Goal: Information Seeking & Learning: Check status

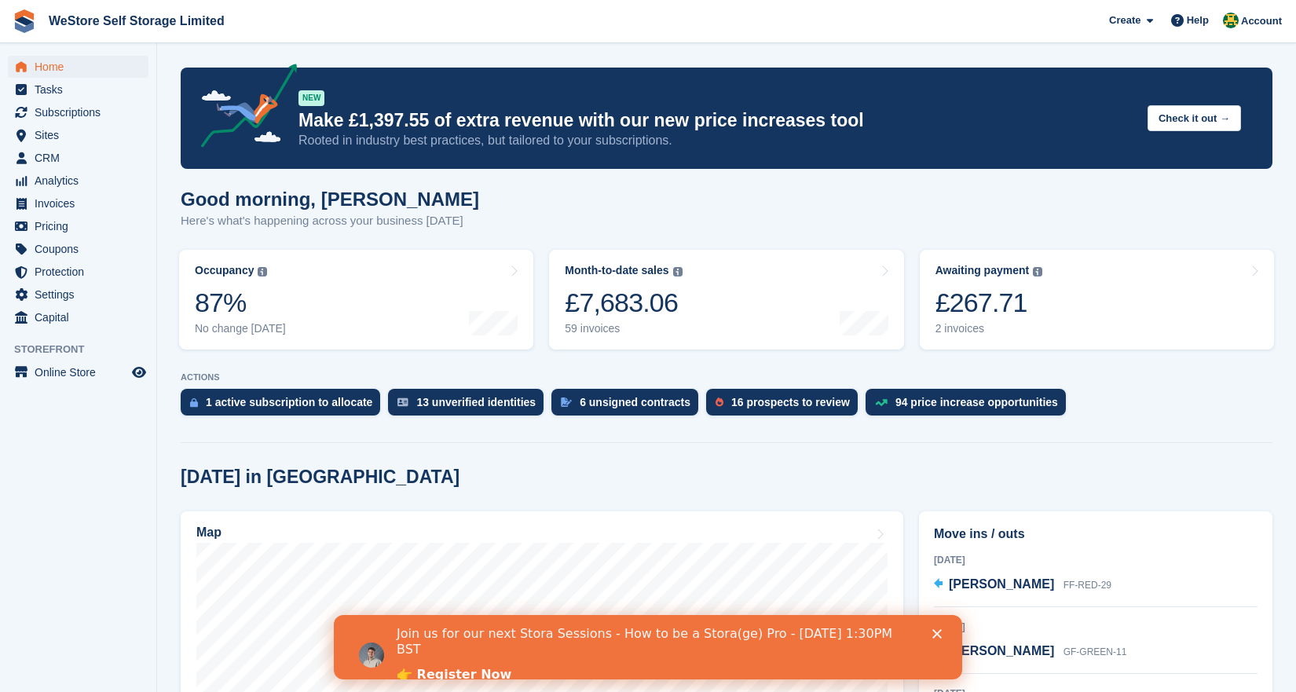
click at [932, 634] on icon "Close" at bounding box center [936, 633] width 9 height 9
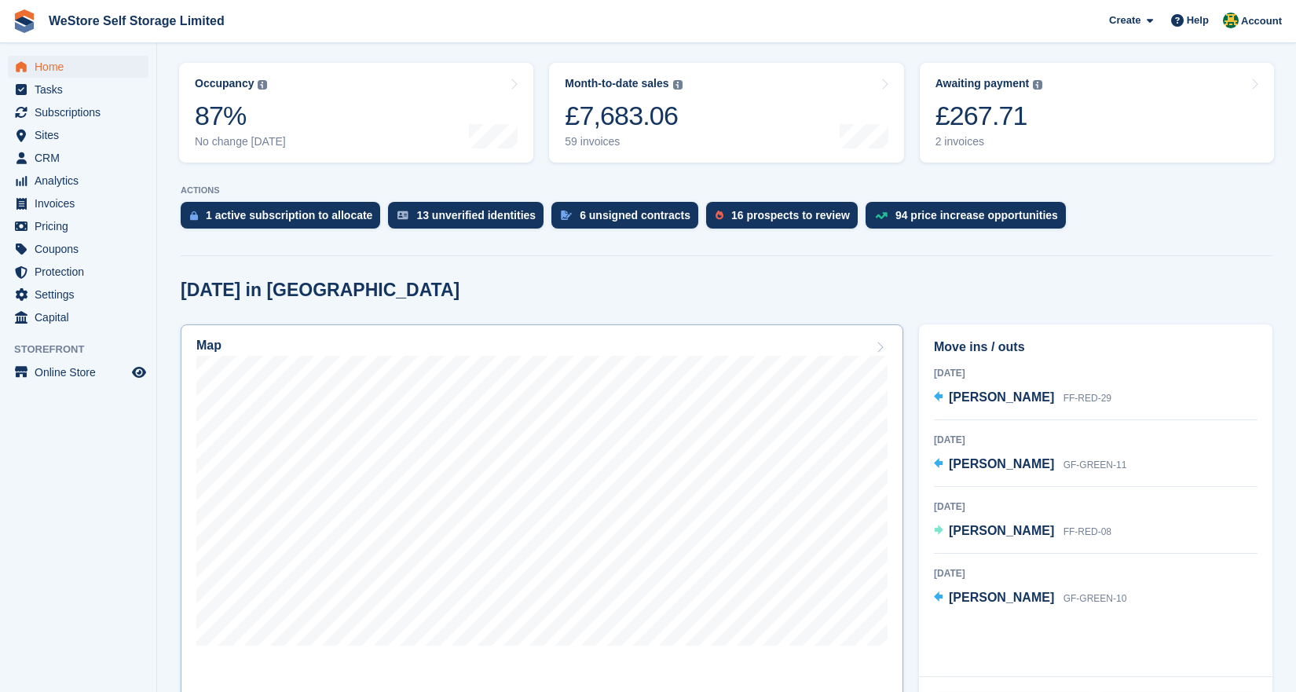
scroll to position [214, 0]
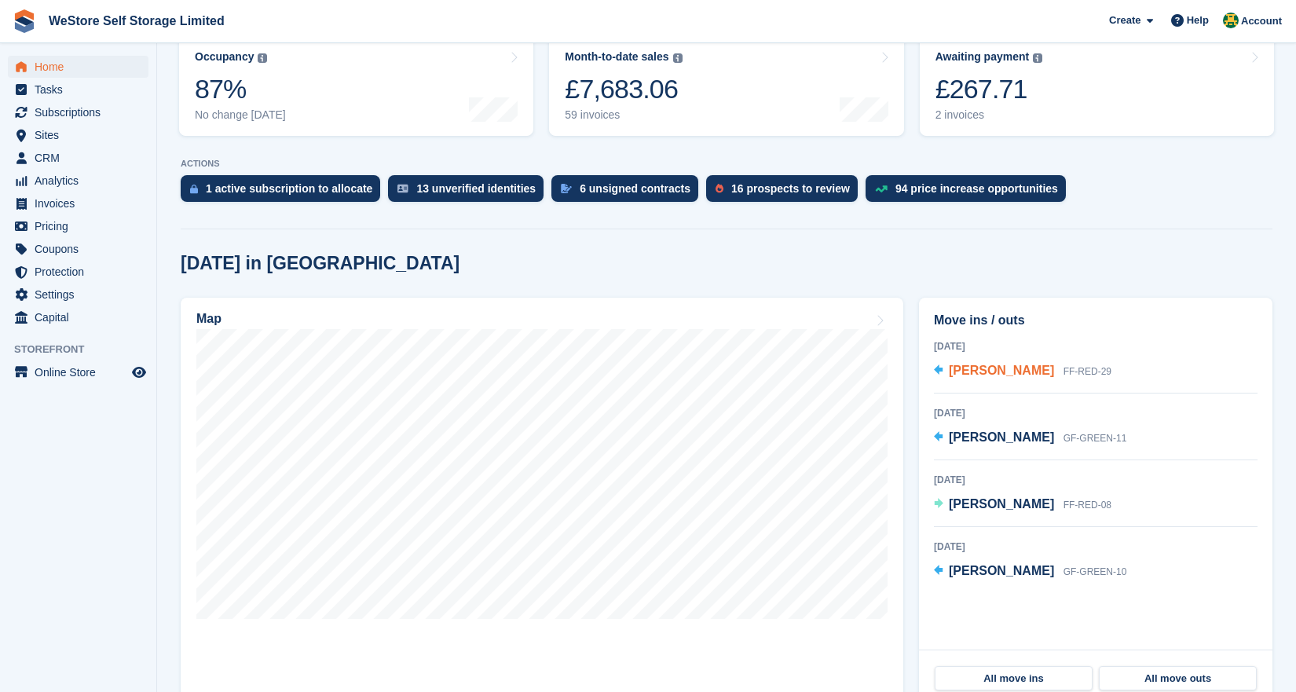
click at [963, 364] on span "[PERSON_NAME]" at bounding box center [1001, 370] width 105 height 13
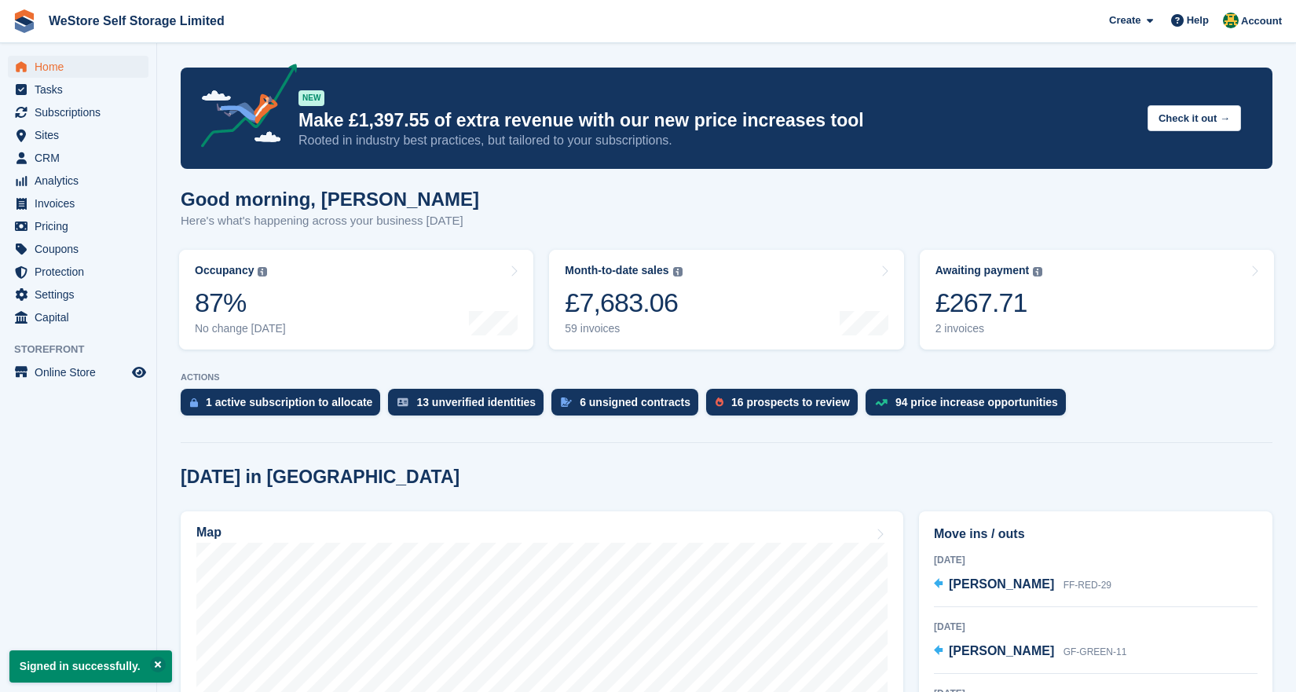
scroll to position [214, 0]
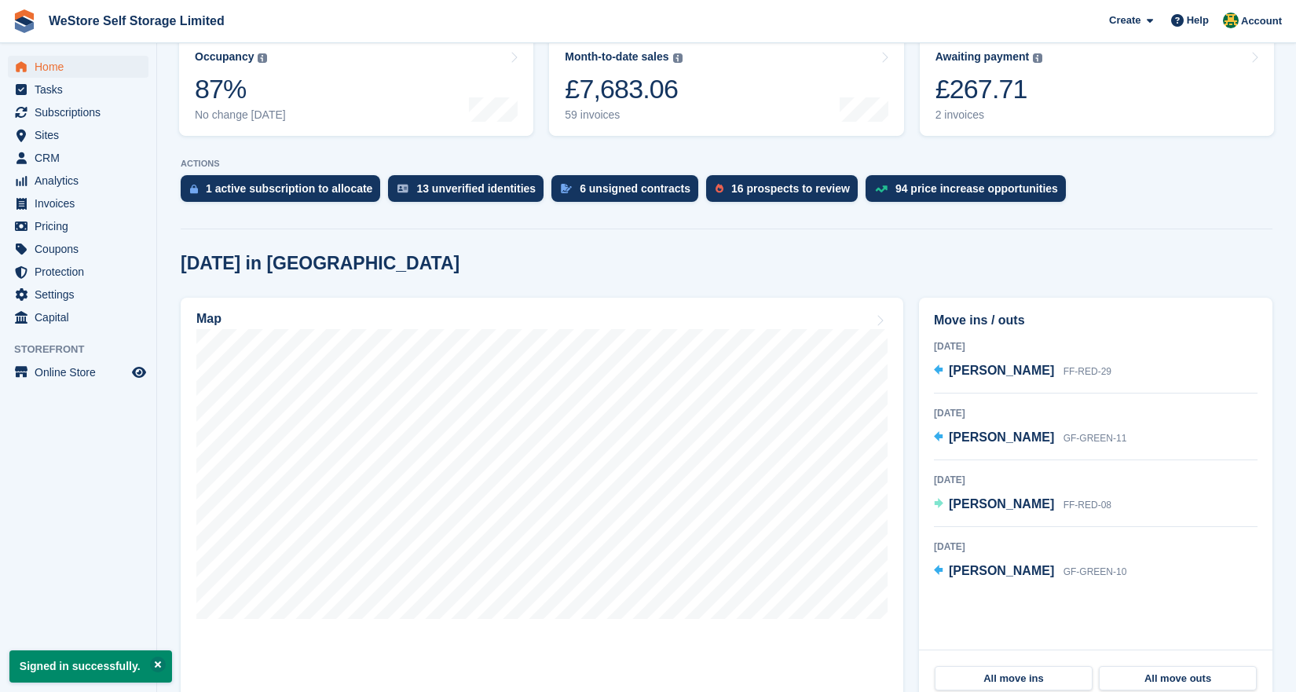
click at [981, 435] on span "[PERSON_NAME]" at bounding box center [1001, 436] width 105 height 13
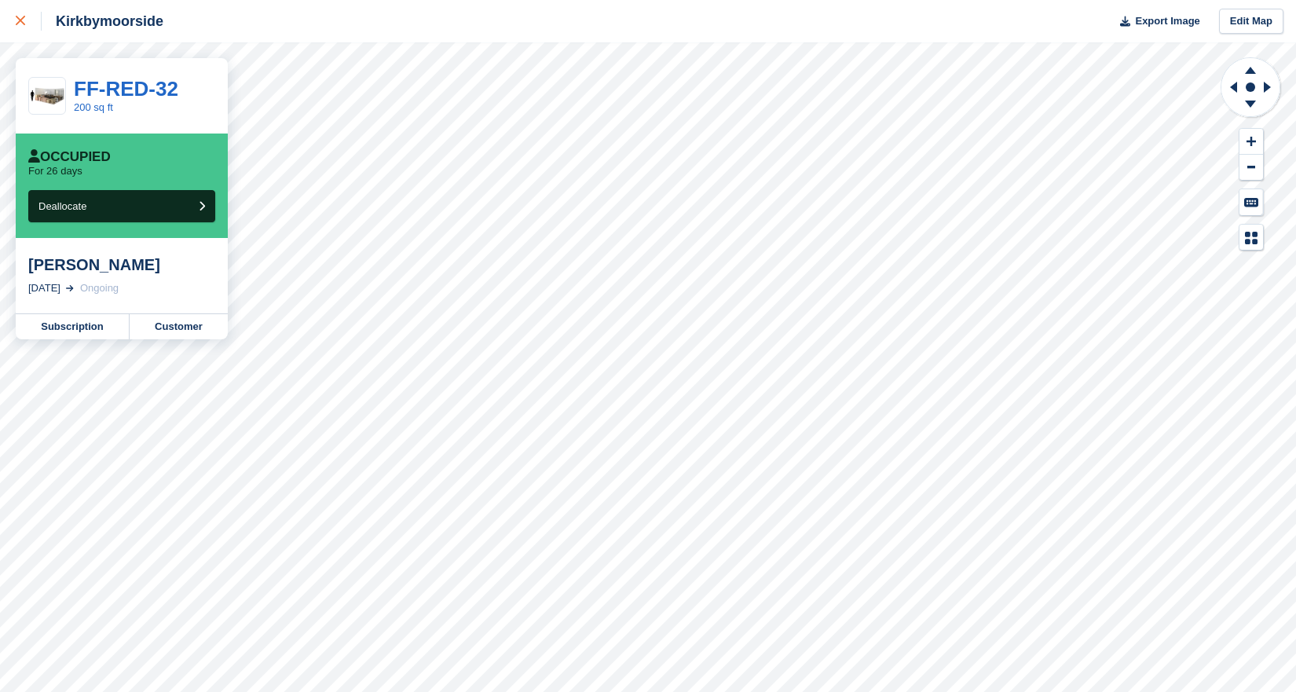
click at [20, 16] on icon at bounding box center [20, 20] width 9 height 9
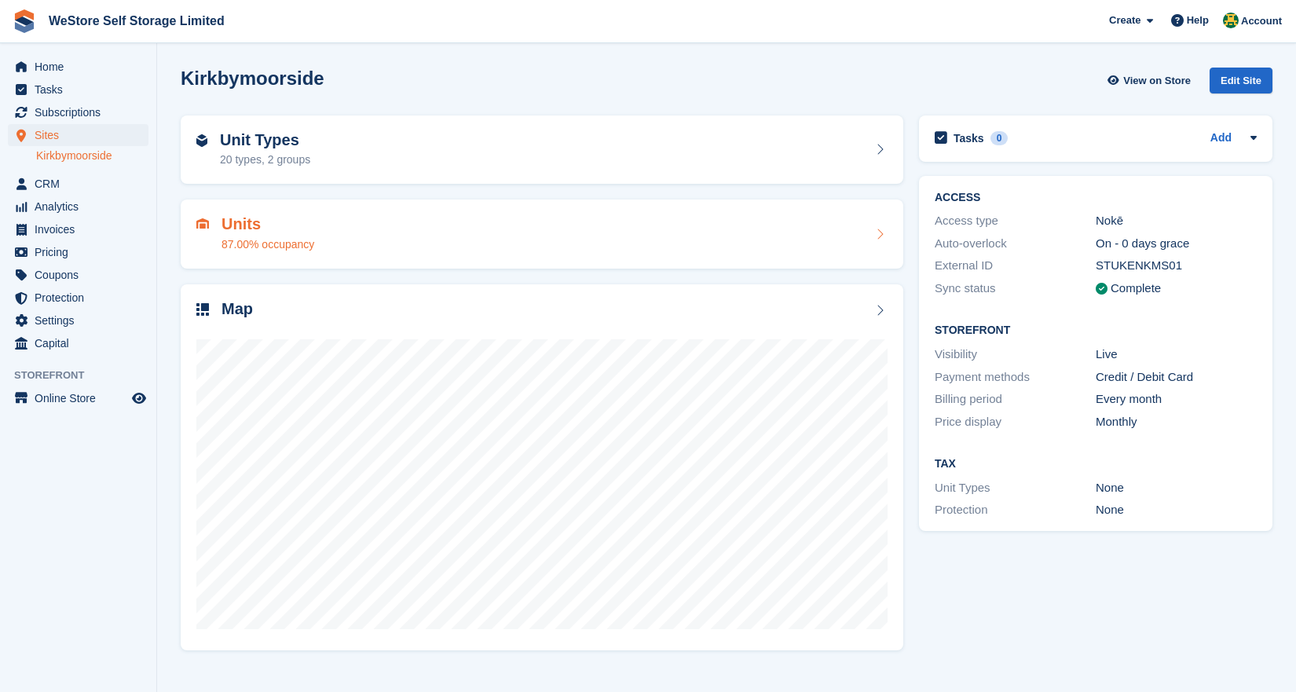
click at [314, 240] on div "87.00% occupancy" at bounding box center [267, 244] width 93 height 16
click at [48, 59] on span "Home" at bounding box center [82, 67] width 94 height 22
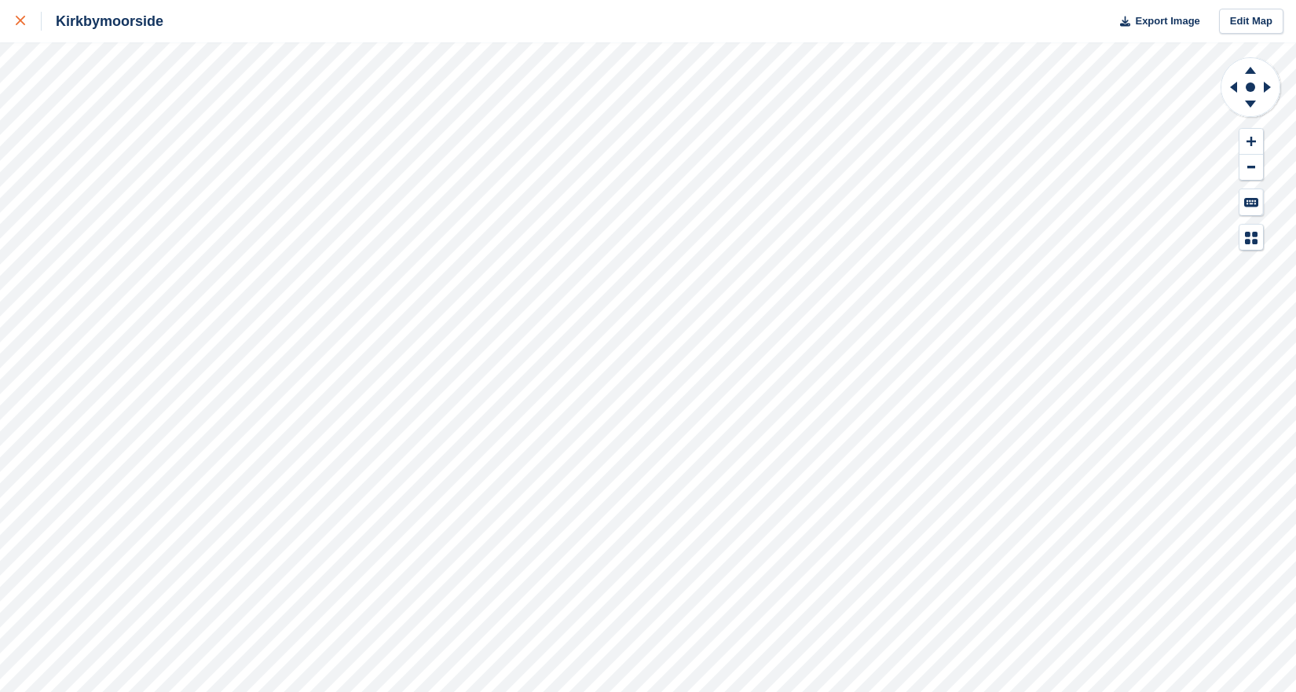
click at [6, 14] on link at bounding box center [21, 21] width 42 height 42
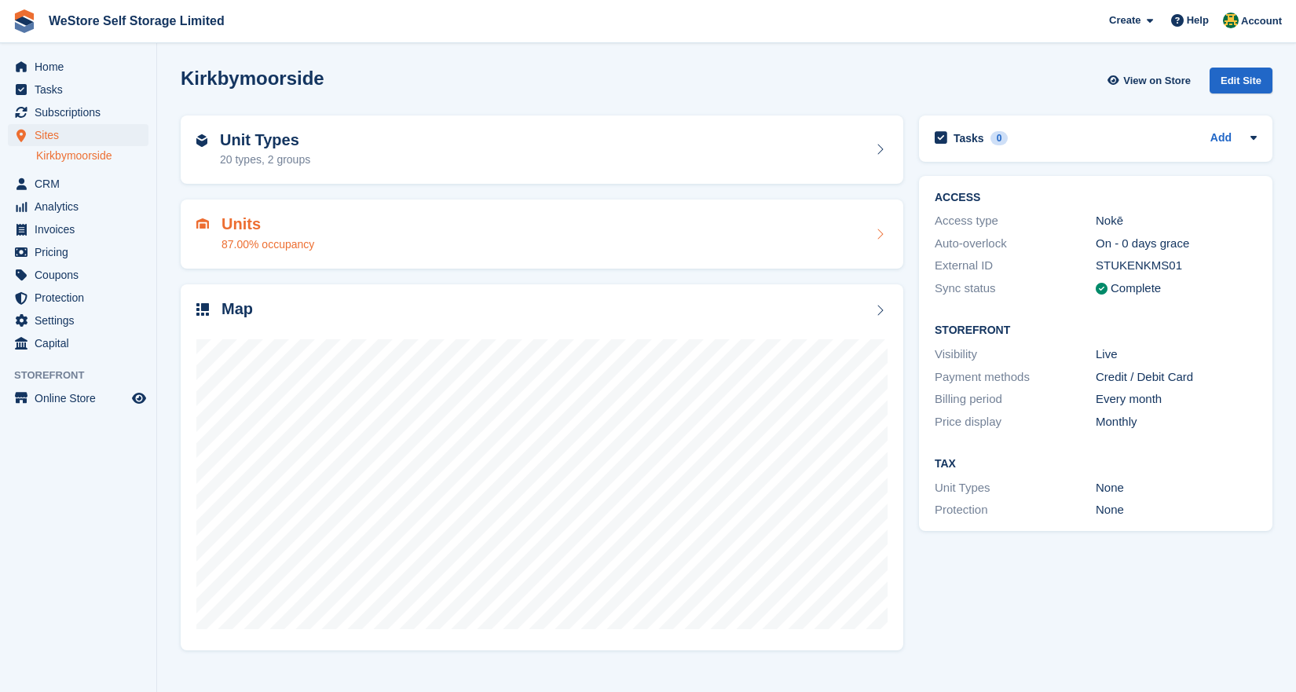
click at [744, 229] on div "Units 87.00% occupancy" at bounding box center [541, 234] width 691 height 38
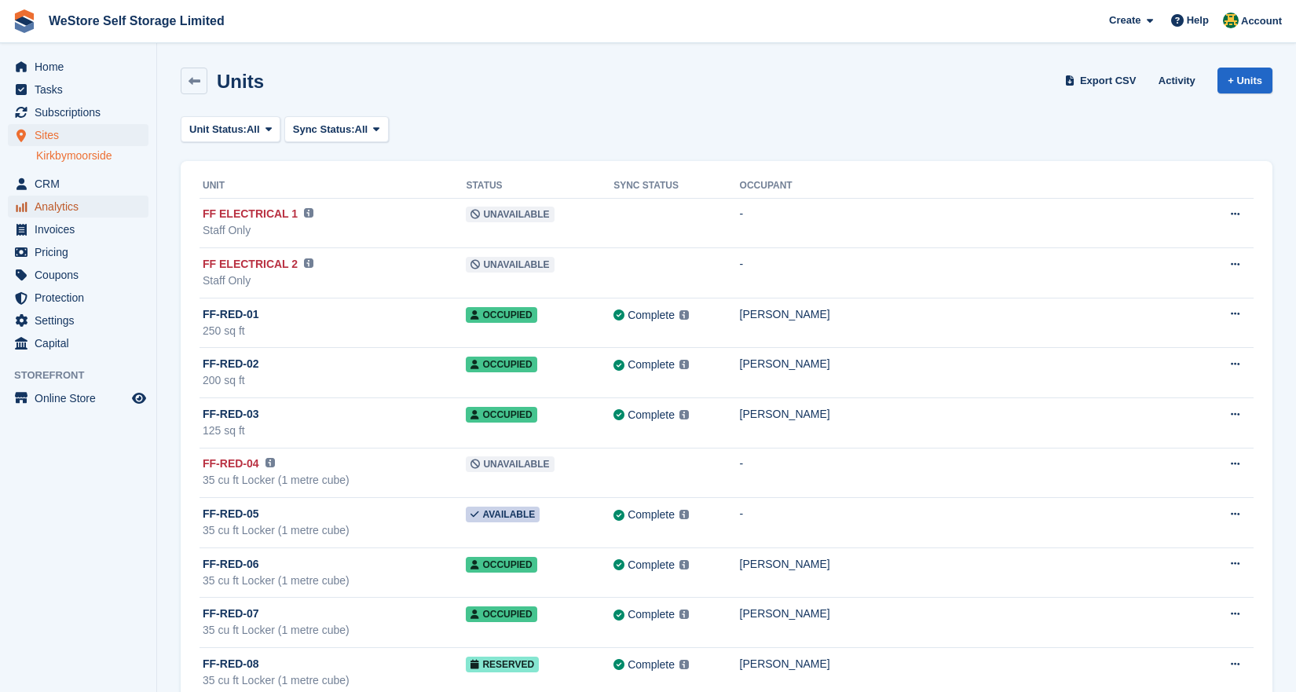
click at [66, 211] on span "Analytics" at bounding box center [82, 207] width 94 height 22
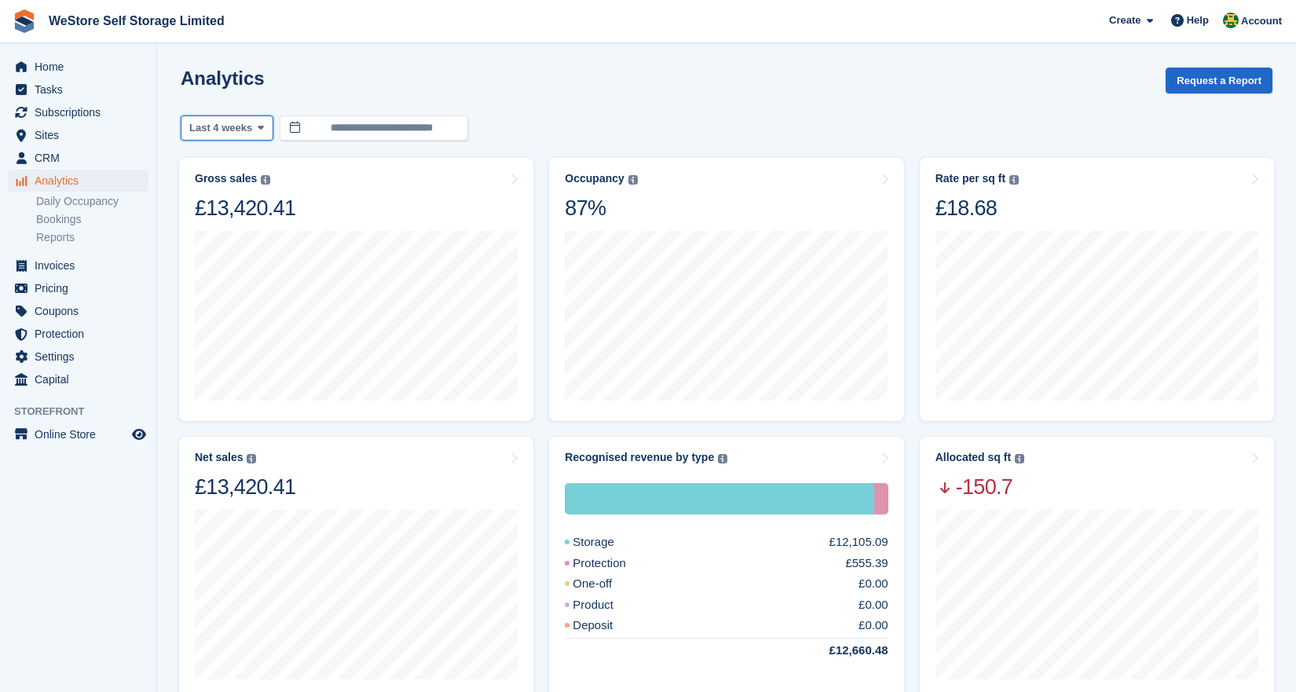
click at [251, 127] on span "Last 4 weeks" at bounding box center [220, 128] width 63 height 16
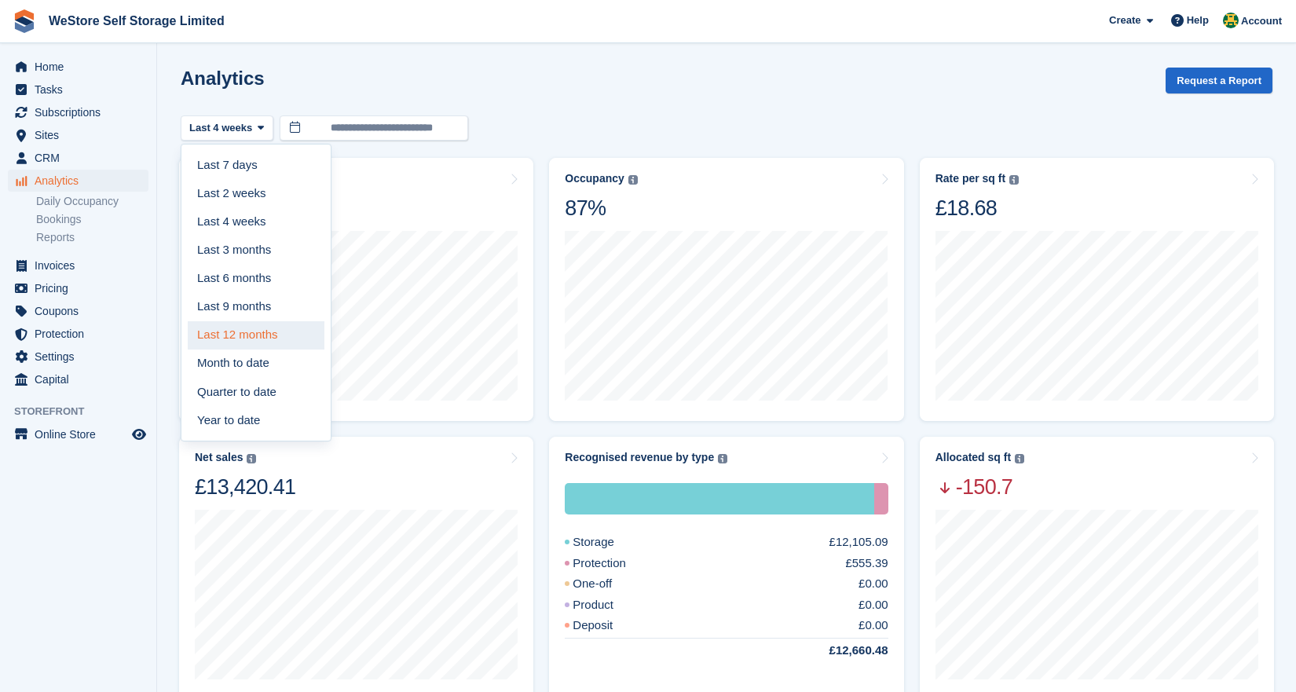
click at [256, 327] on link "Last 12 months" at bounding box center [256, 335] width 137 height 28
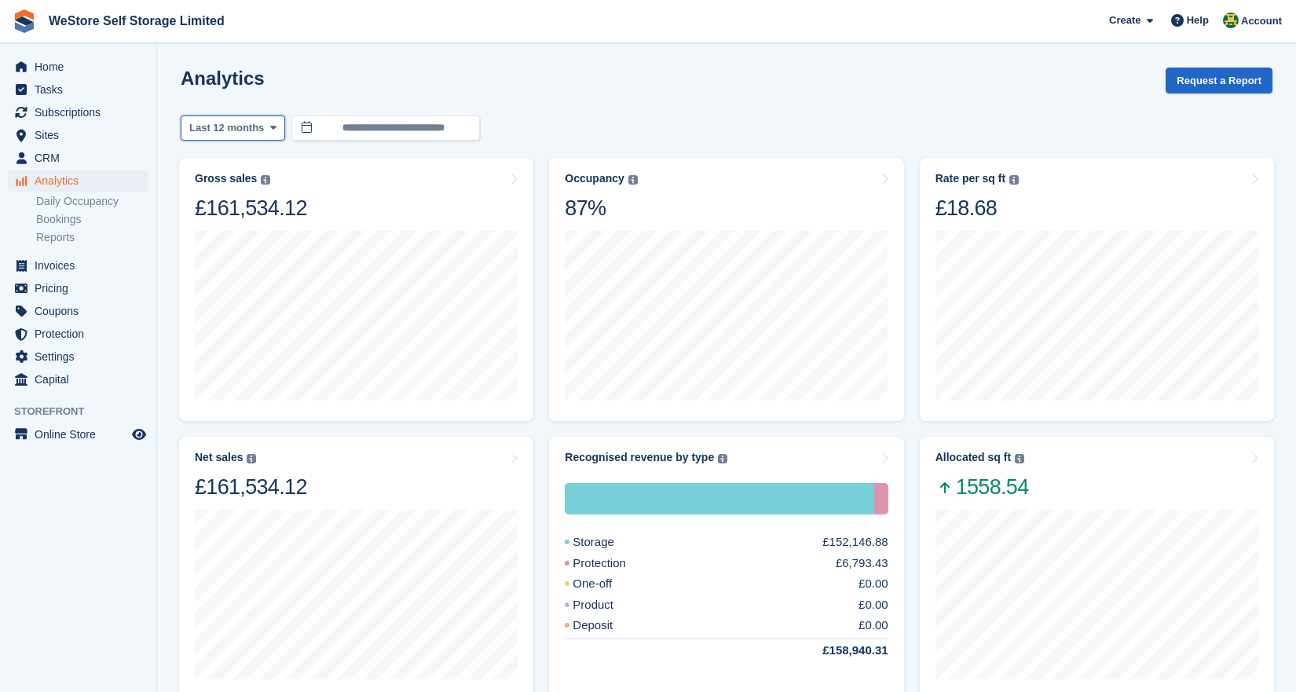
click at [237, 126] on span "Last 12 months" at bounding box center [226, 128] width 75 height 16
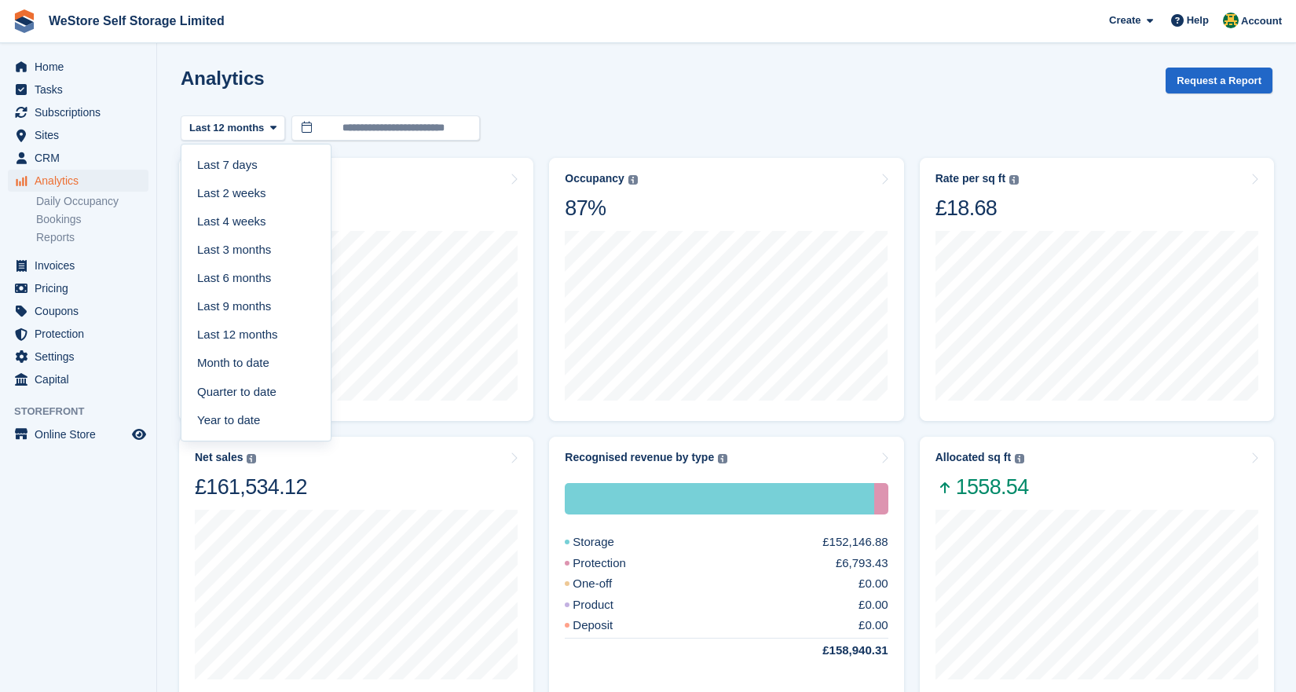
click at [602, 110] on div "Analytics Request a Report" at bounding box center [727, 90] width 1092 height 45
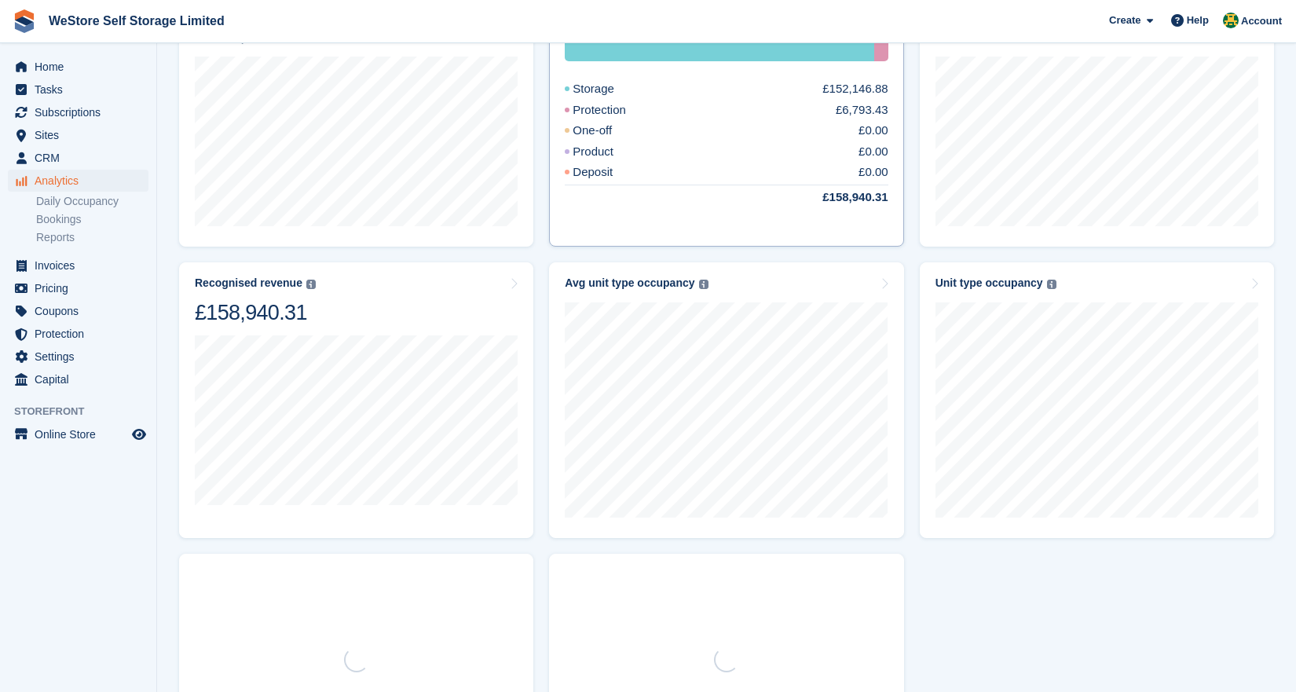
scroll to position [493, 0]
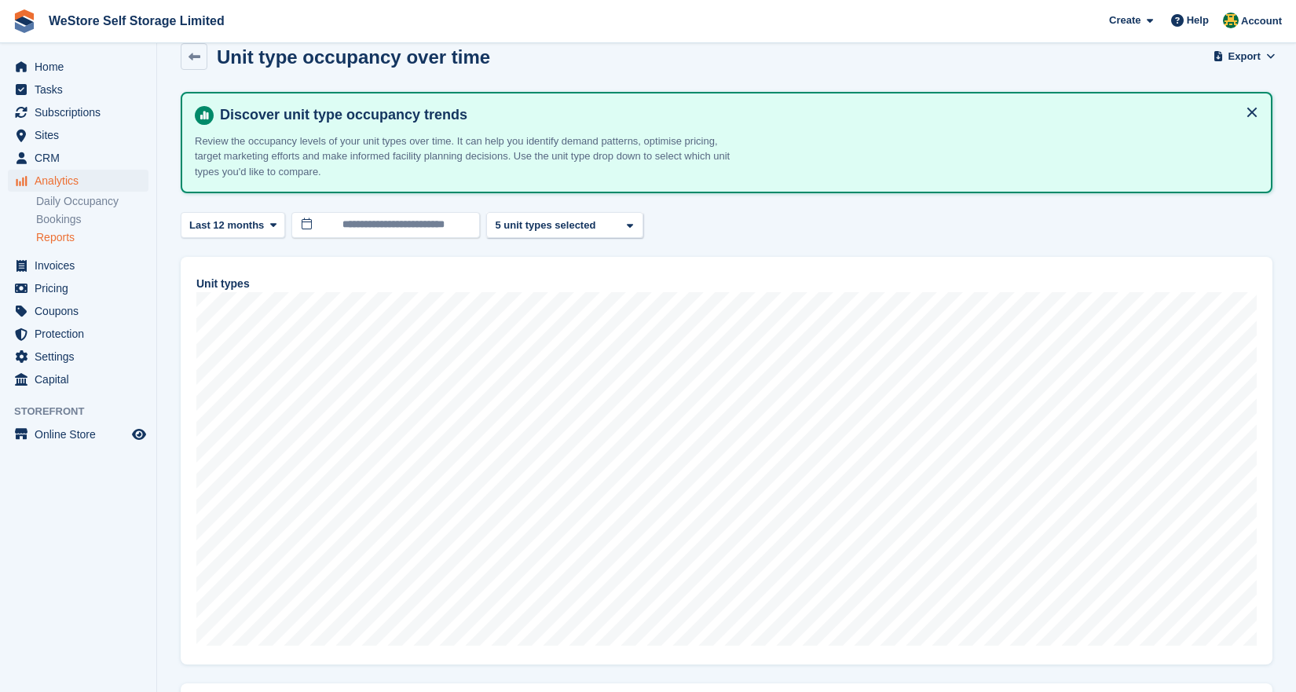
scroll to position [25, 0]
click at [569, 232] on div "35 cu ft Locker (1 metre cube) 2 unit types selected 3 unit types selected 4 un…" at bounding box center [564, 224] width 157 height 26
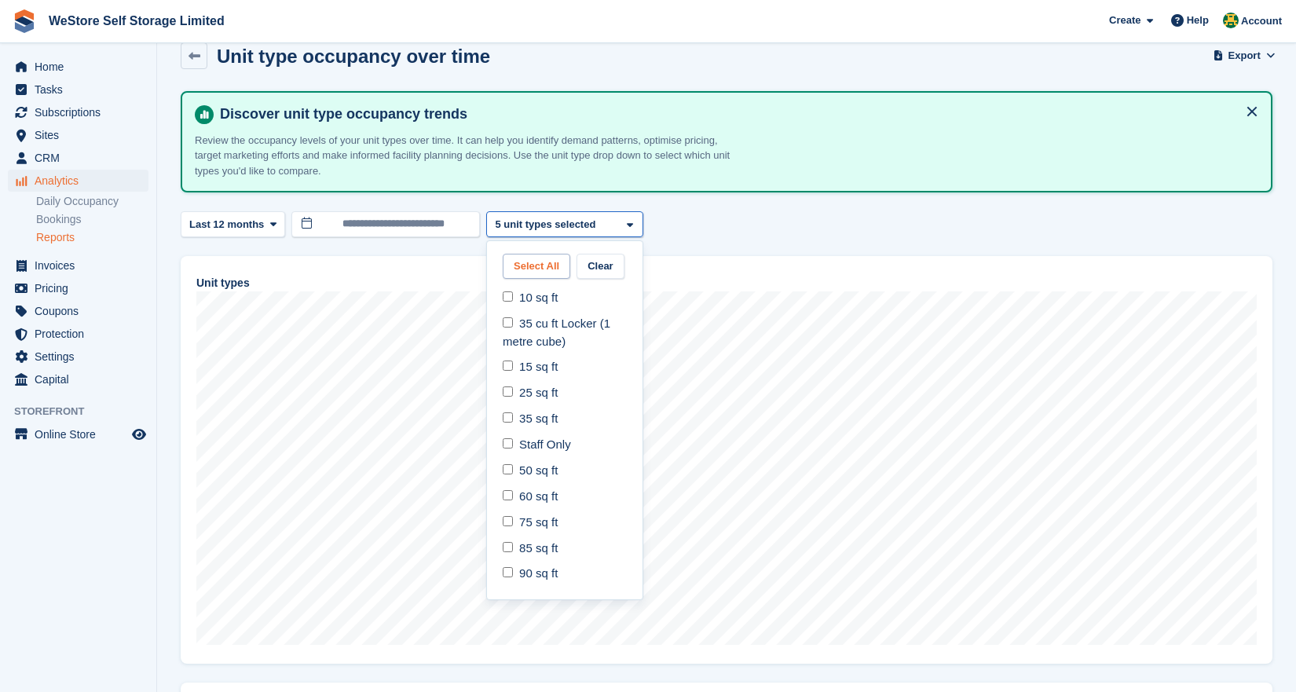
click at [556, 273] on button "Select All" at bounding box center [537, 267] width 68 height 26
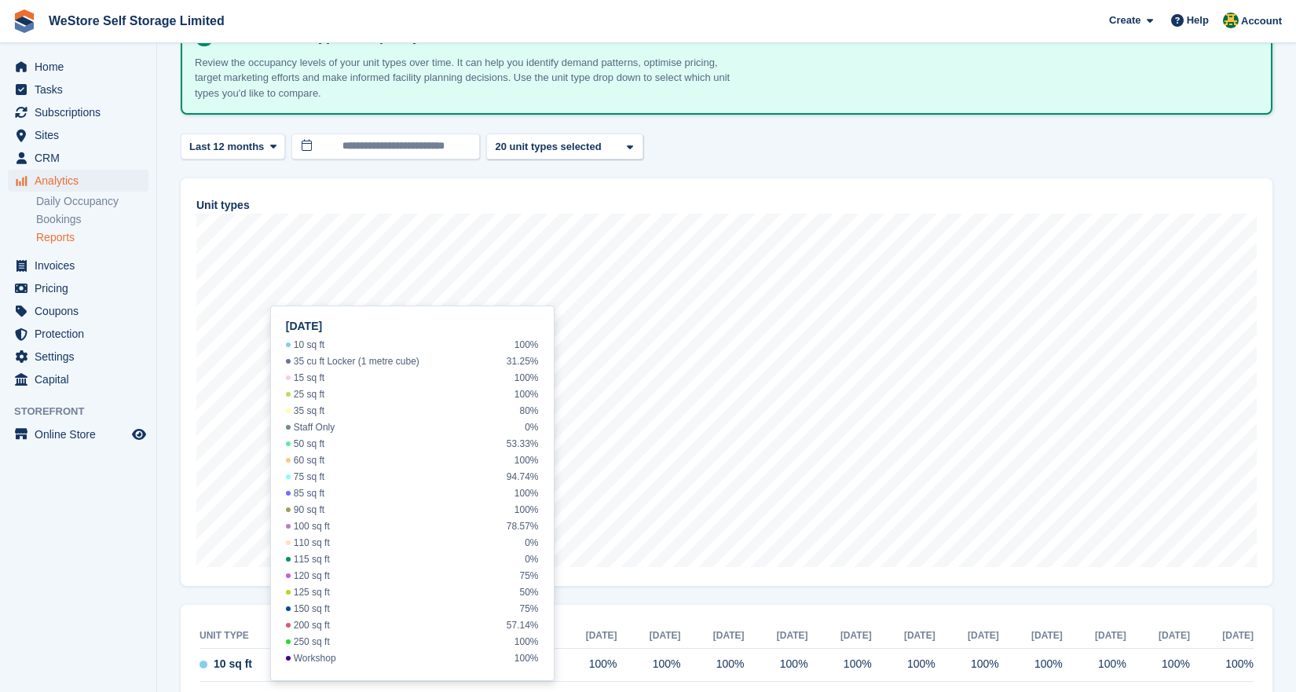
scroll to position [104, 0]
